Goal: Information Seeking & Learning: Learn about a topic

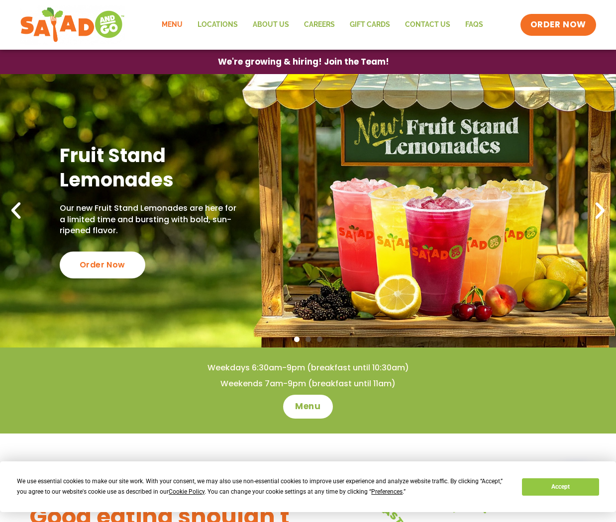
click at [173, 27] on link "Menu" at bounding box center [172, 24] width 36 height 23
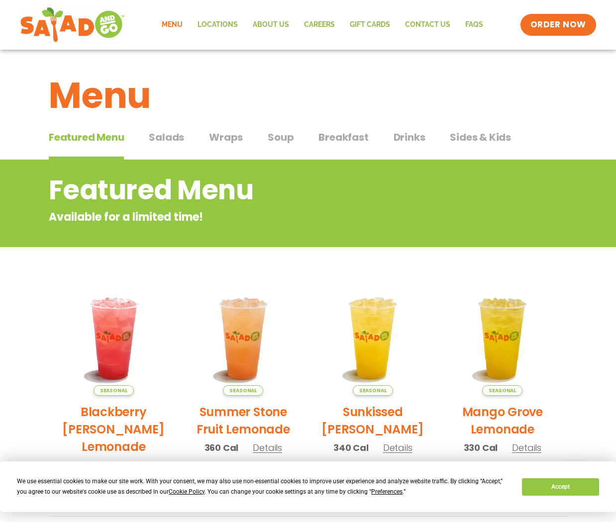
click at [165, 140] on span "Salads" at bounding box center [166, 137] width 35 height 15
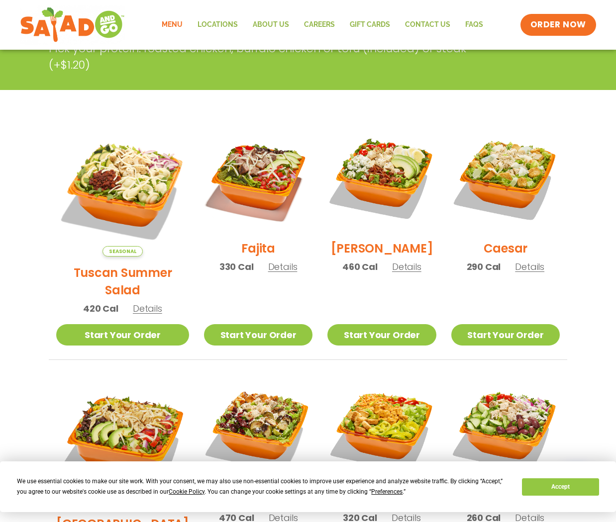
scroll to position [206, 0]
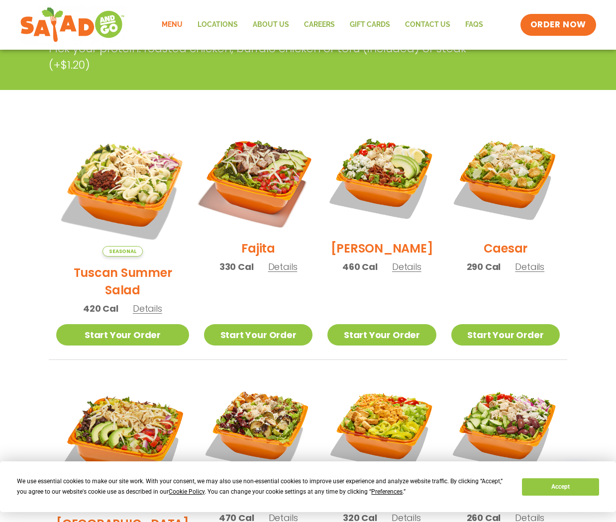
click at [228, 177] on img at bounding box center [257, 177] width 127 height 127
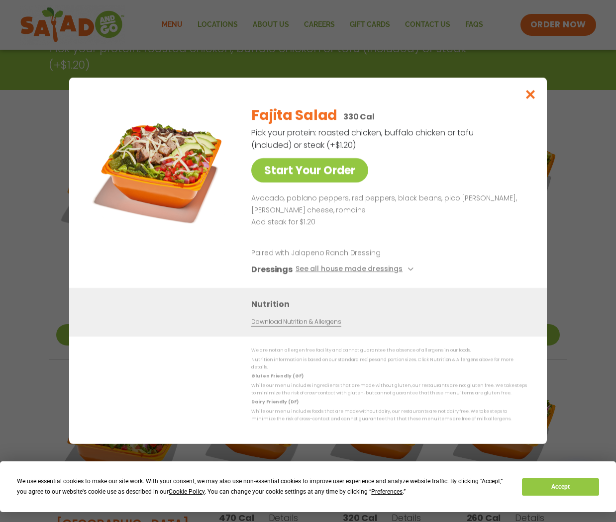
click at [533, 99] on icon "Close modal" at bounding box center [530, 94] width 12 height 10
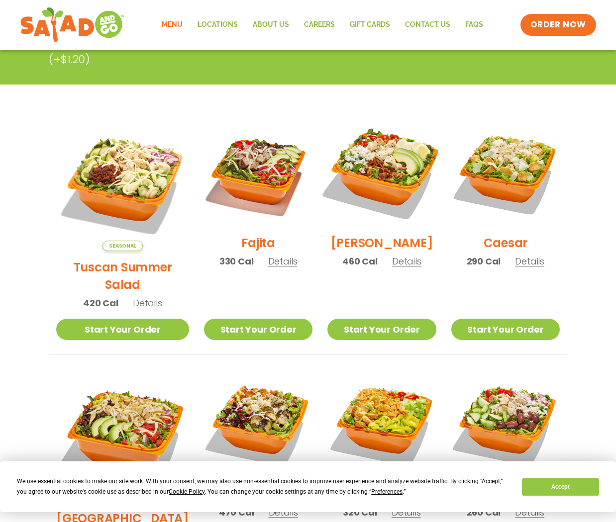
scroll to position [225, 0]
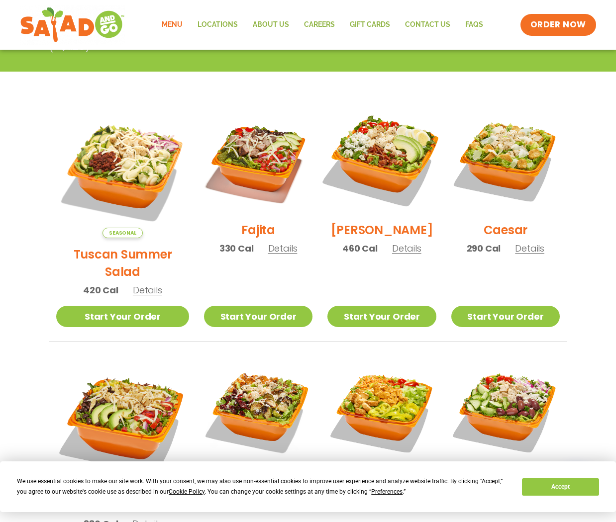
click at [367, 136] on img at bounding box center [381, 159] width 127 height 127
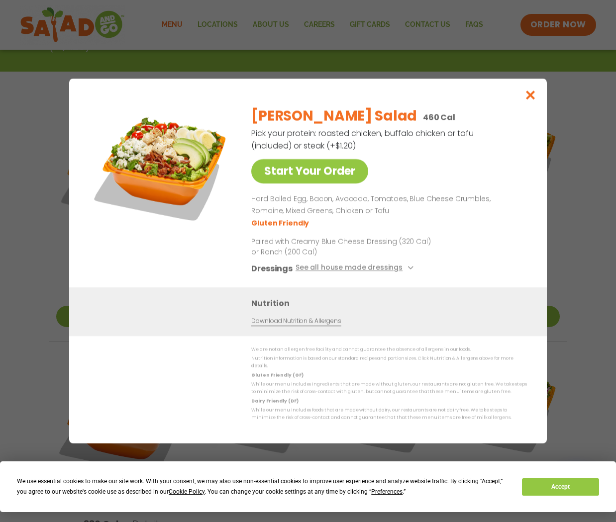
click at [529, 100] on icon "Close modal" at bounding box center [530, 95] width 12 height 10
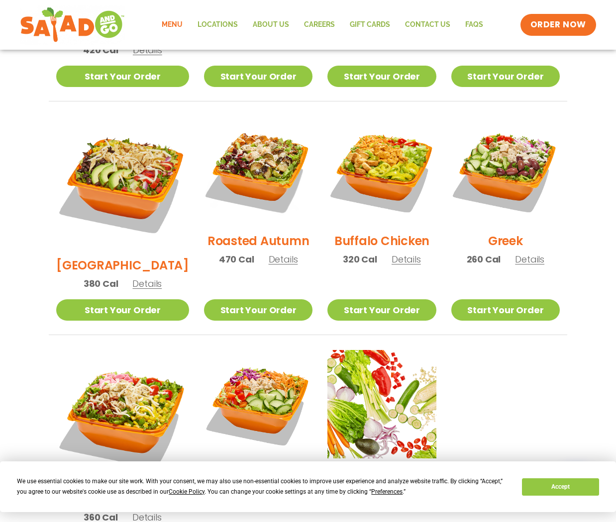
scroll to position [471, 0]
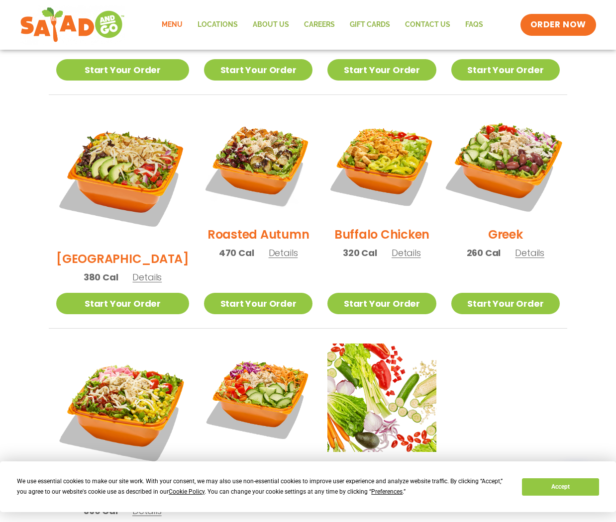
click at [497, 150] on img at bounding box center [505, 163] width 127 height 127
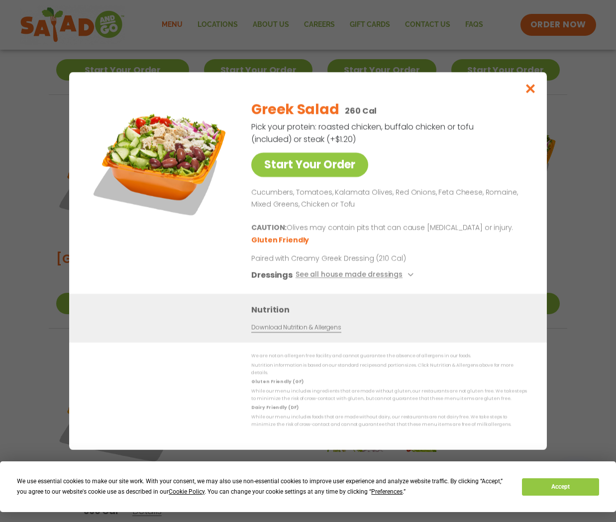
click at [410, 171] on div "Greek Salad 260 Cal Pick your protein: roasted chicken, buffalo chicken or tofu…" at bounding box center [386, 193] width 271 height 202
drag, startPoint x: 343, startPoint y: 115, endPoint x: 377, endPoint y: 114, distance: 34.3
click at [377, 114] on div "Greek Salad 260 Cal" at bounding box center [386, 109] width 271 height 21
click at [309, 333] on link "Download Nutrition & Allergens" at bounding box center [295, 327] width 89 height 9
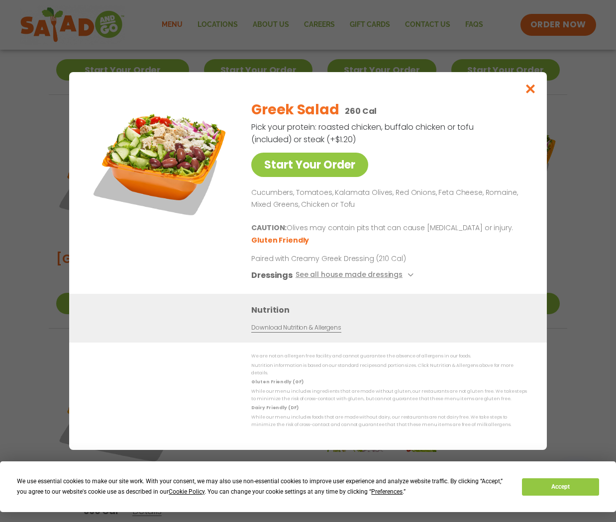
click at [535, 90] on icon "Close modal" at bounding box center [530, 89] width 12 height 10
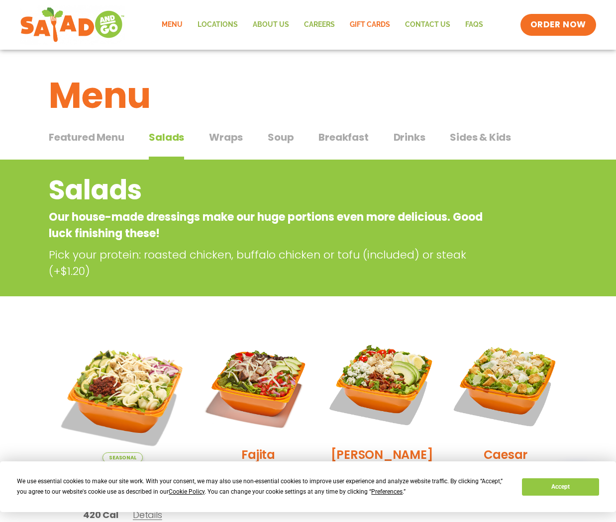
scroll to position [0, 0]
